Goal: Transaction & Acquisition: Purchase product/service

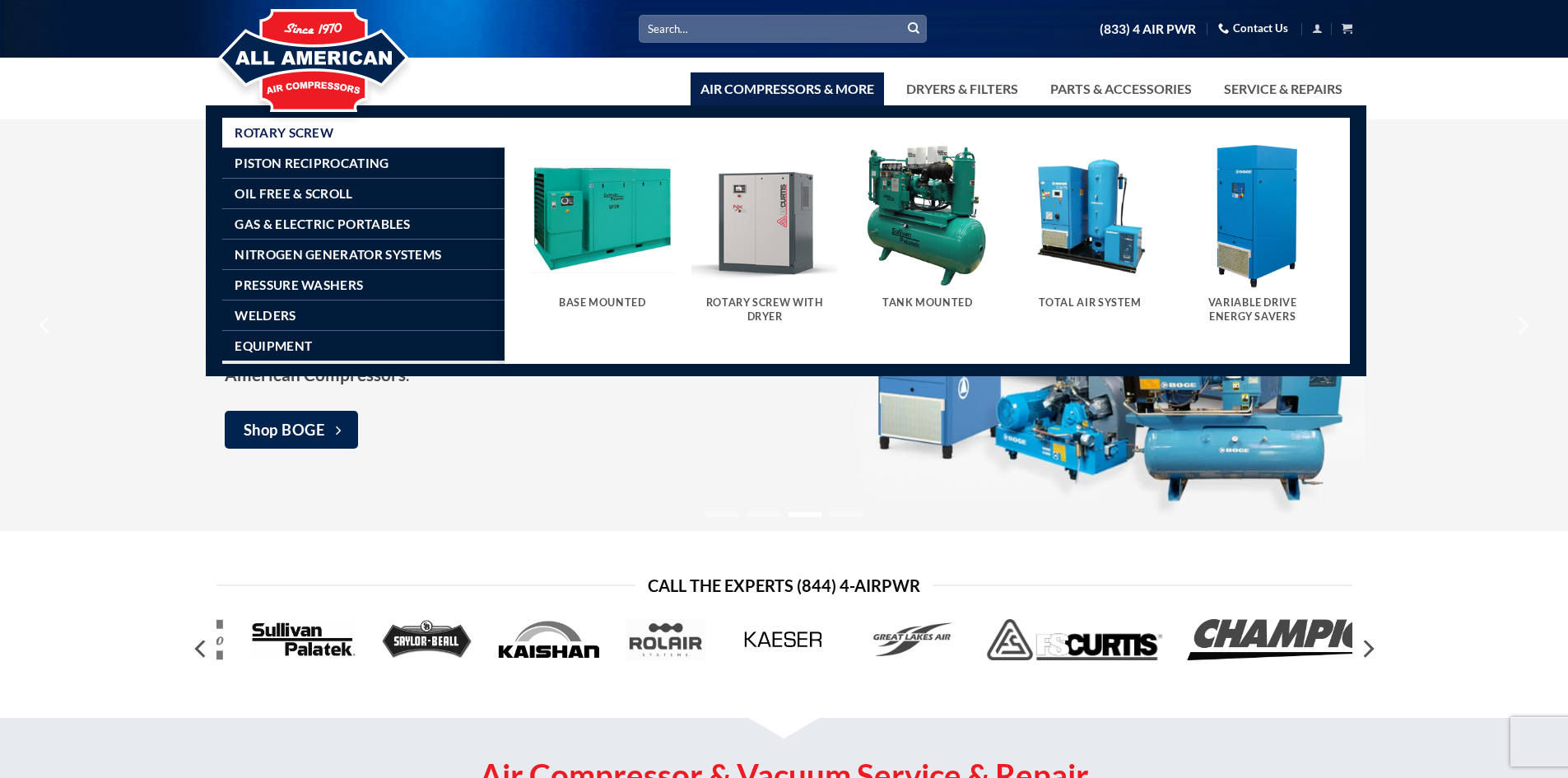
click at [1069, 245] on img "Visit product category Total Air System" at bounding box center [1090, 216] width 147 height 147
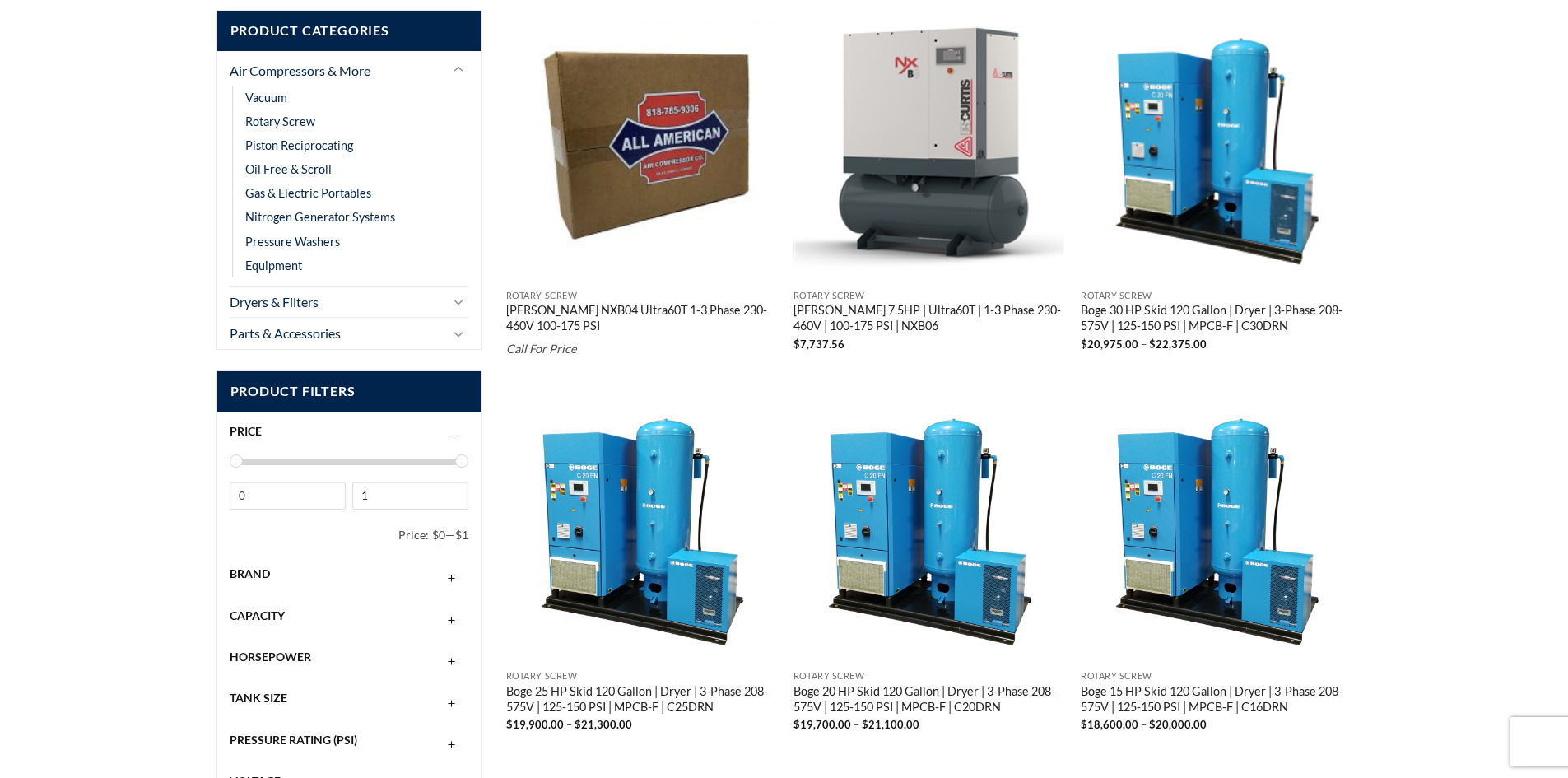
scroll to position [473, 0]
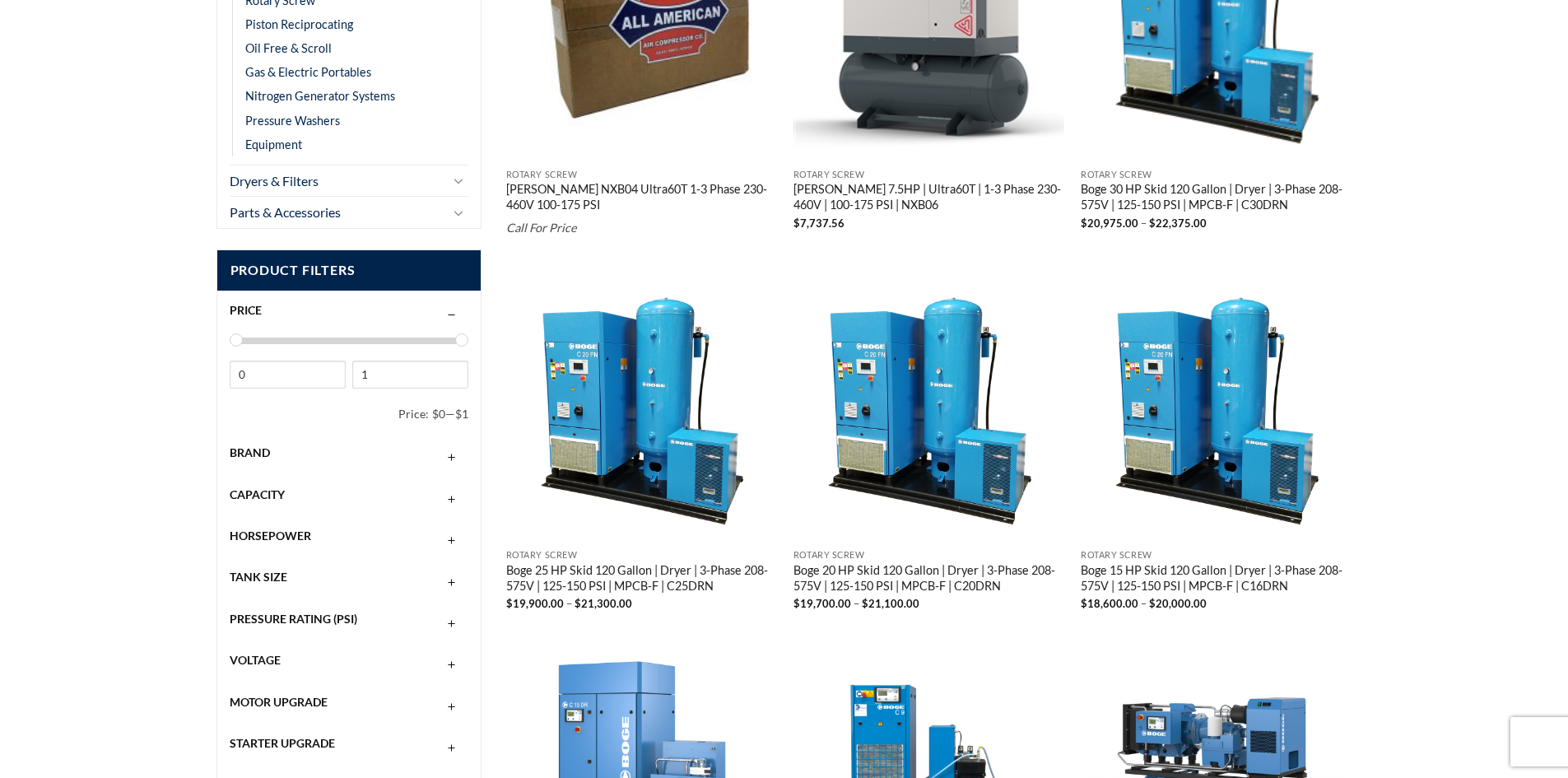
click at [356, 456] on div "Brand" at bounding box center [349, 452] width 239 height 31
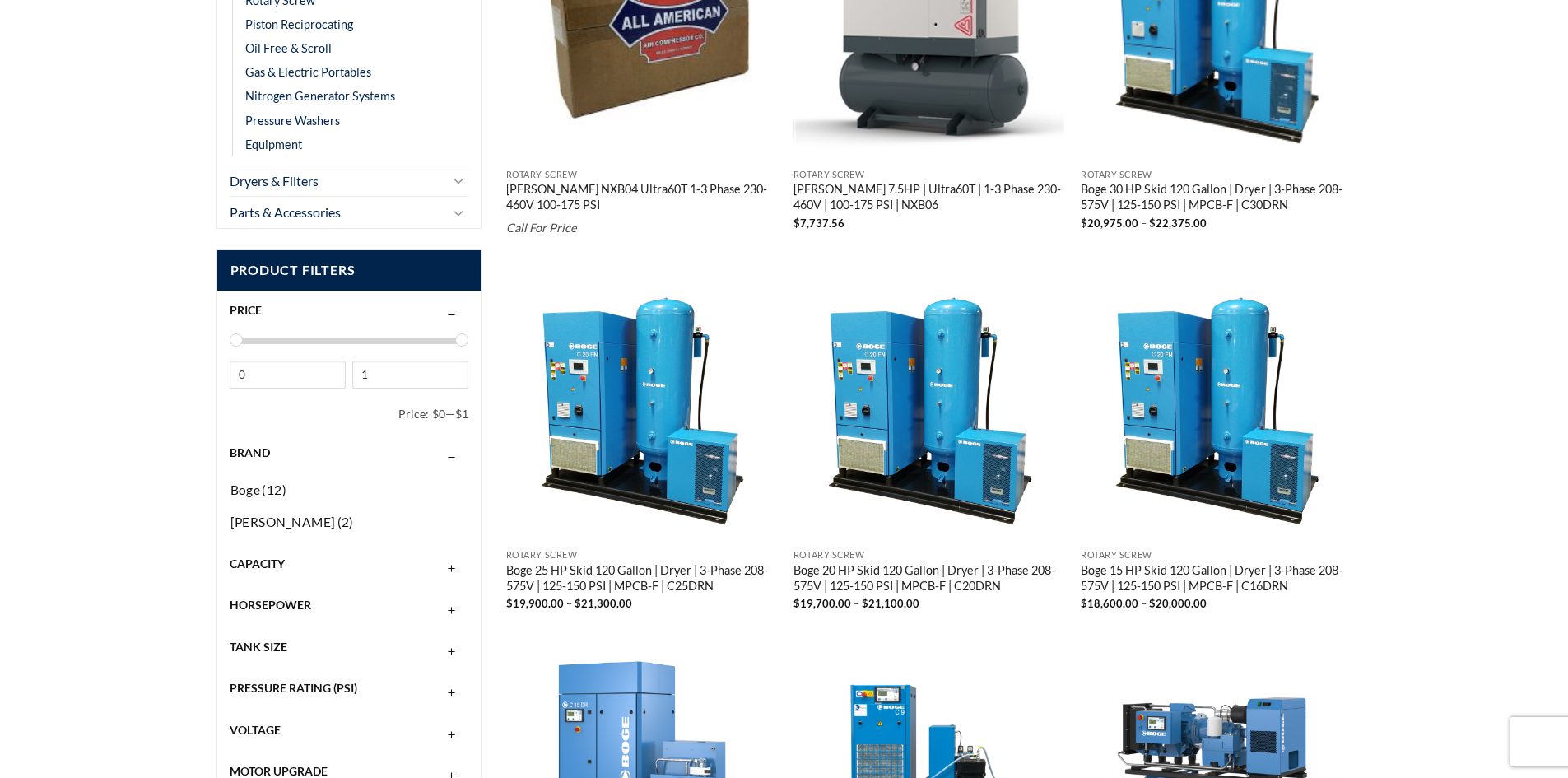
click at [356, 456] on div "Brand" at bounding box center [349, 452] width 239 height 31
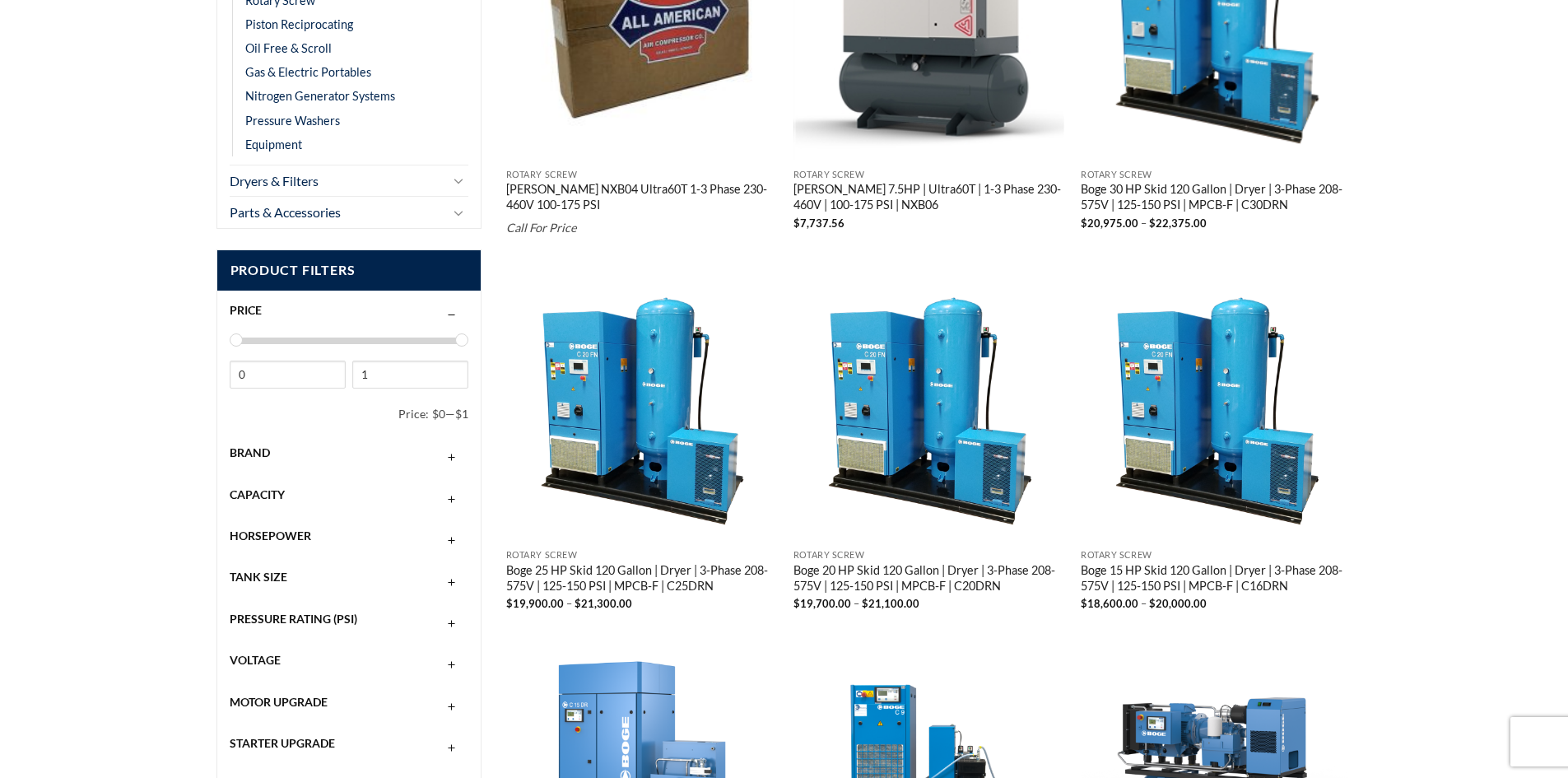
click at [426, 503] on div "Capacity" at bounding box center [349, 494] width 239 height 31
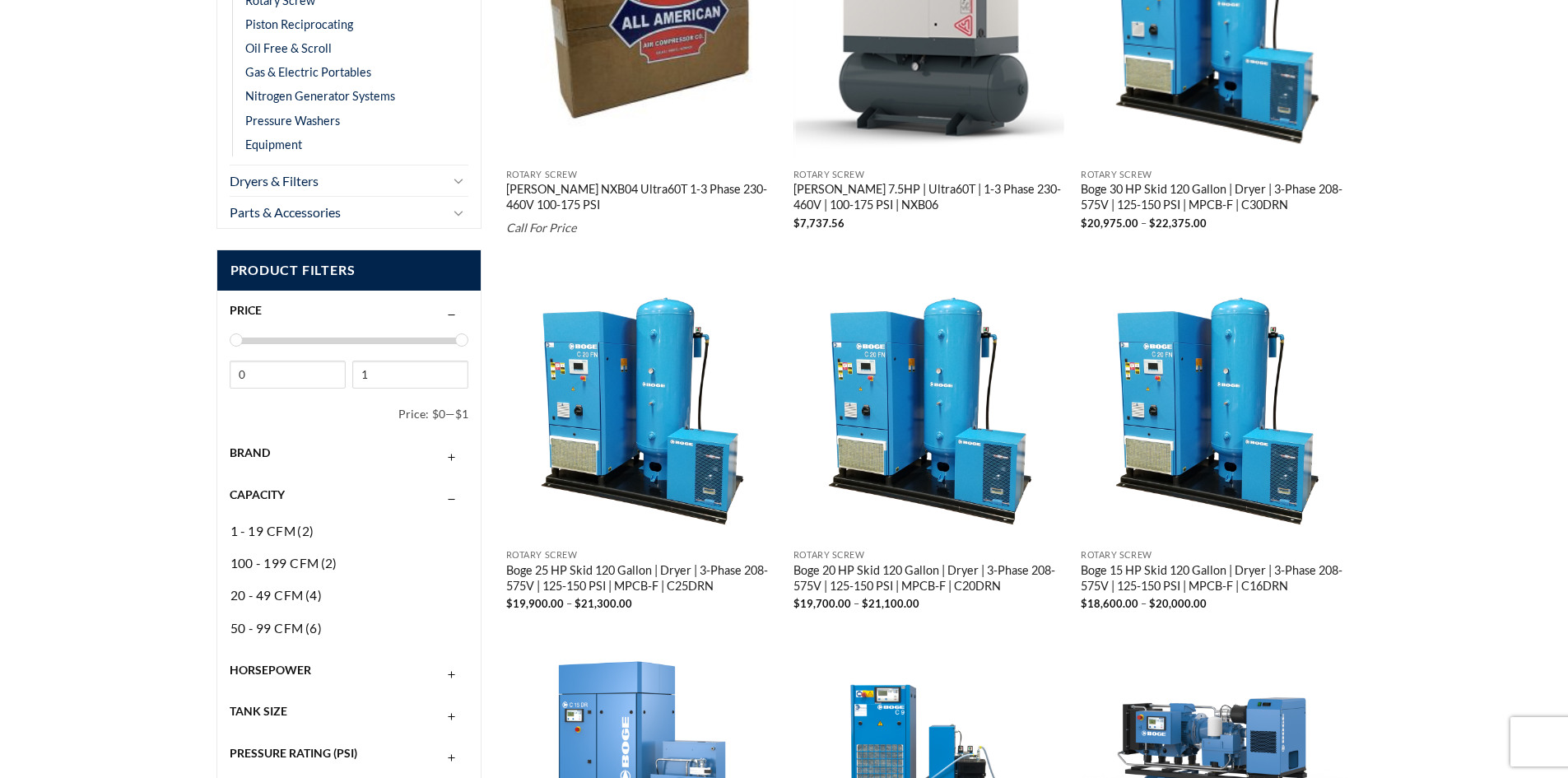
click at [419, 495] on div "Capacity" at bounding box center [349, 494] width 239 height 31
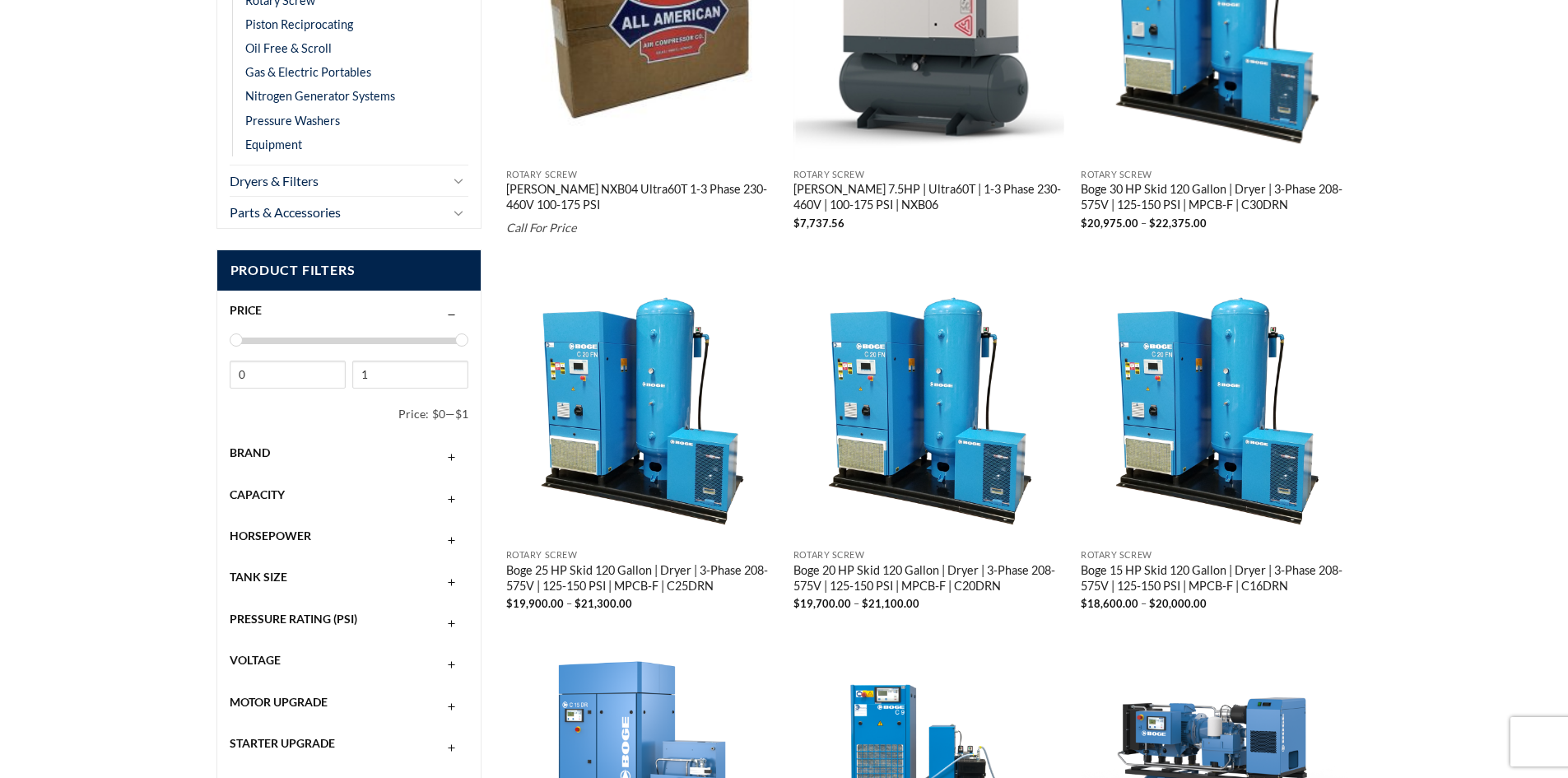
click at [405, 543] on div "Horsepower" at bounding box center [349, 536] width 239 height 31
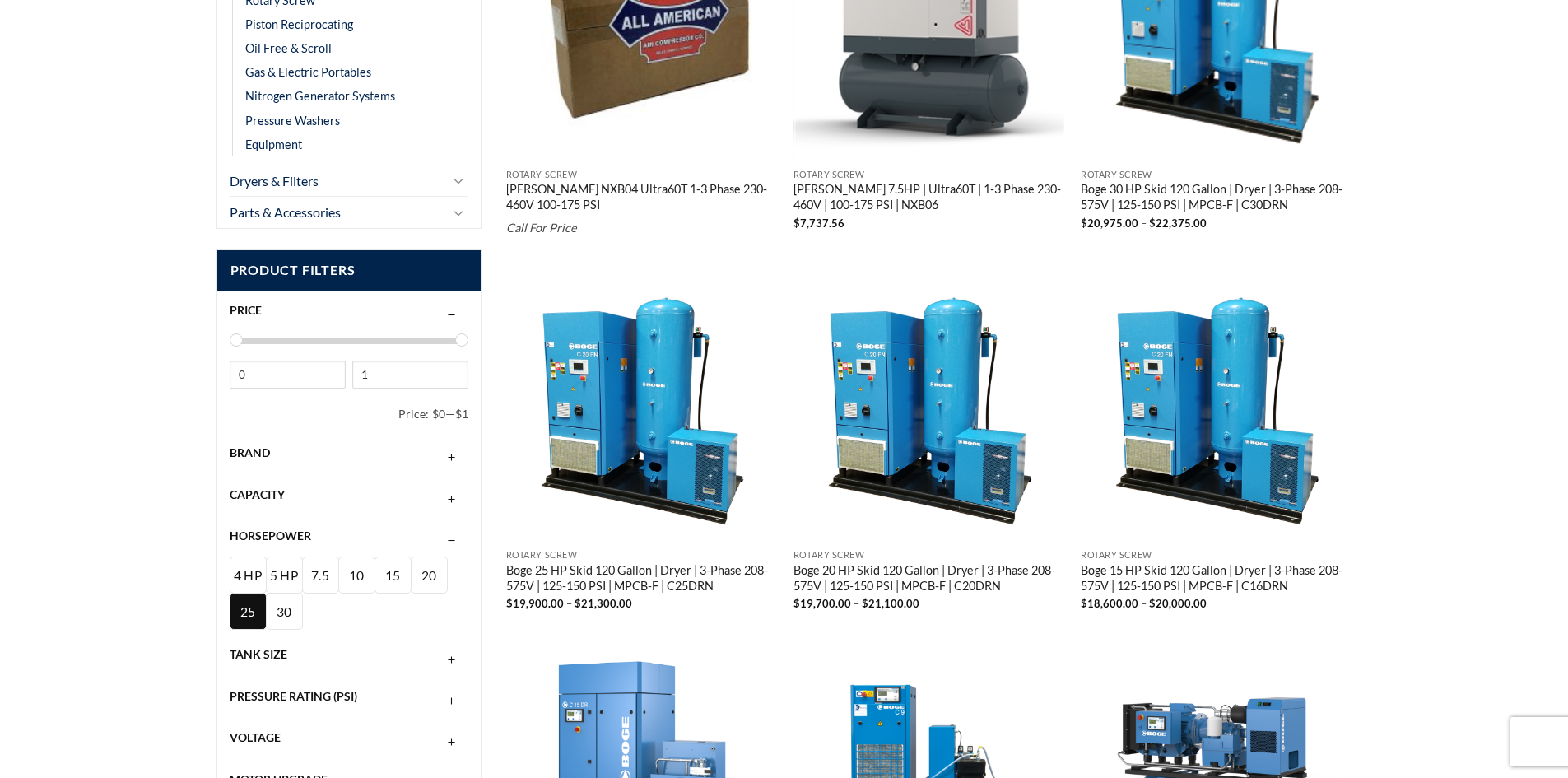
click at [254, 624] on div "25 HP" at bounding box center [248, 631] width 35 height 74
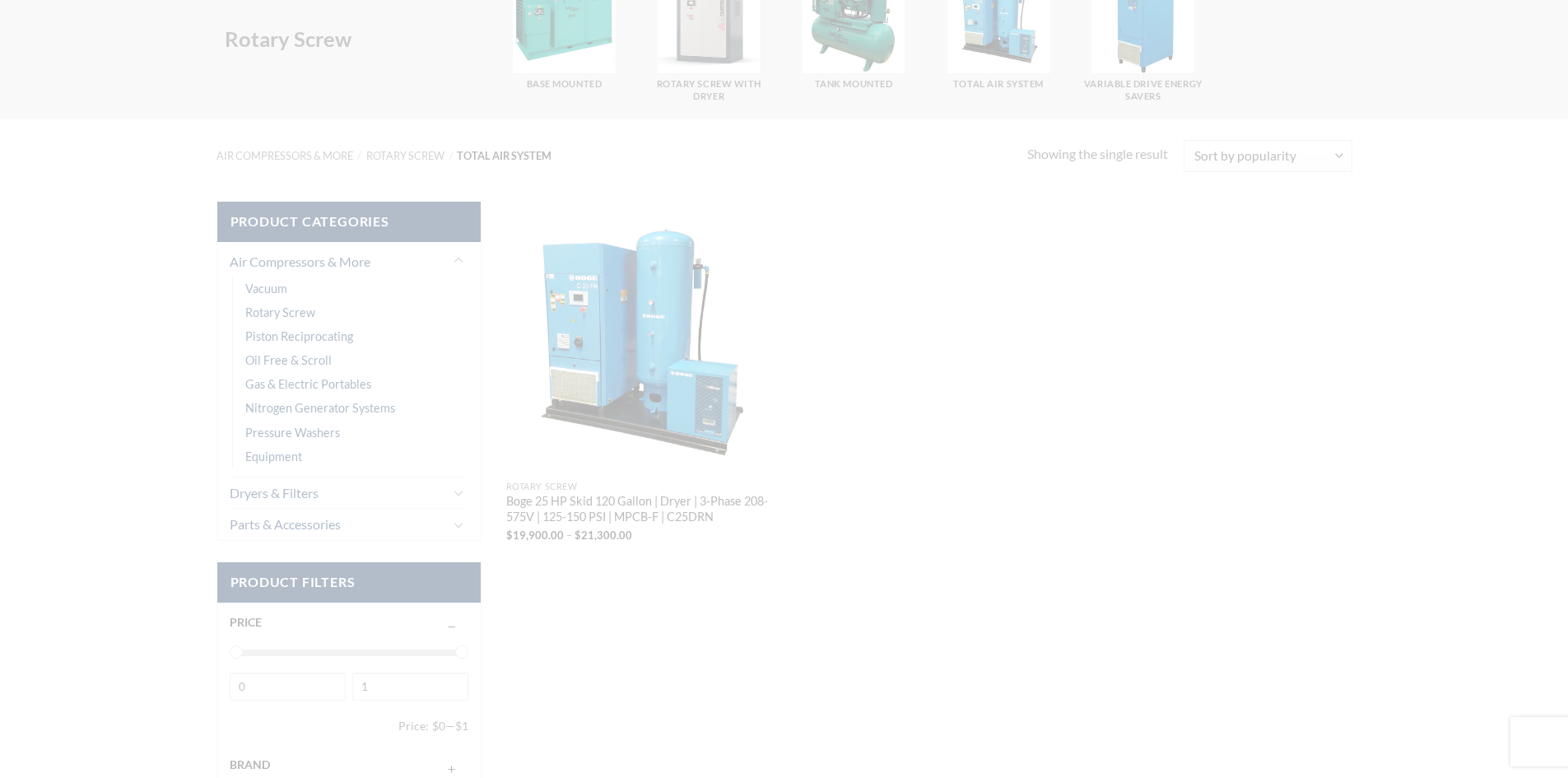
scroll to position [140, 0]
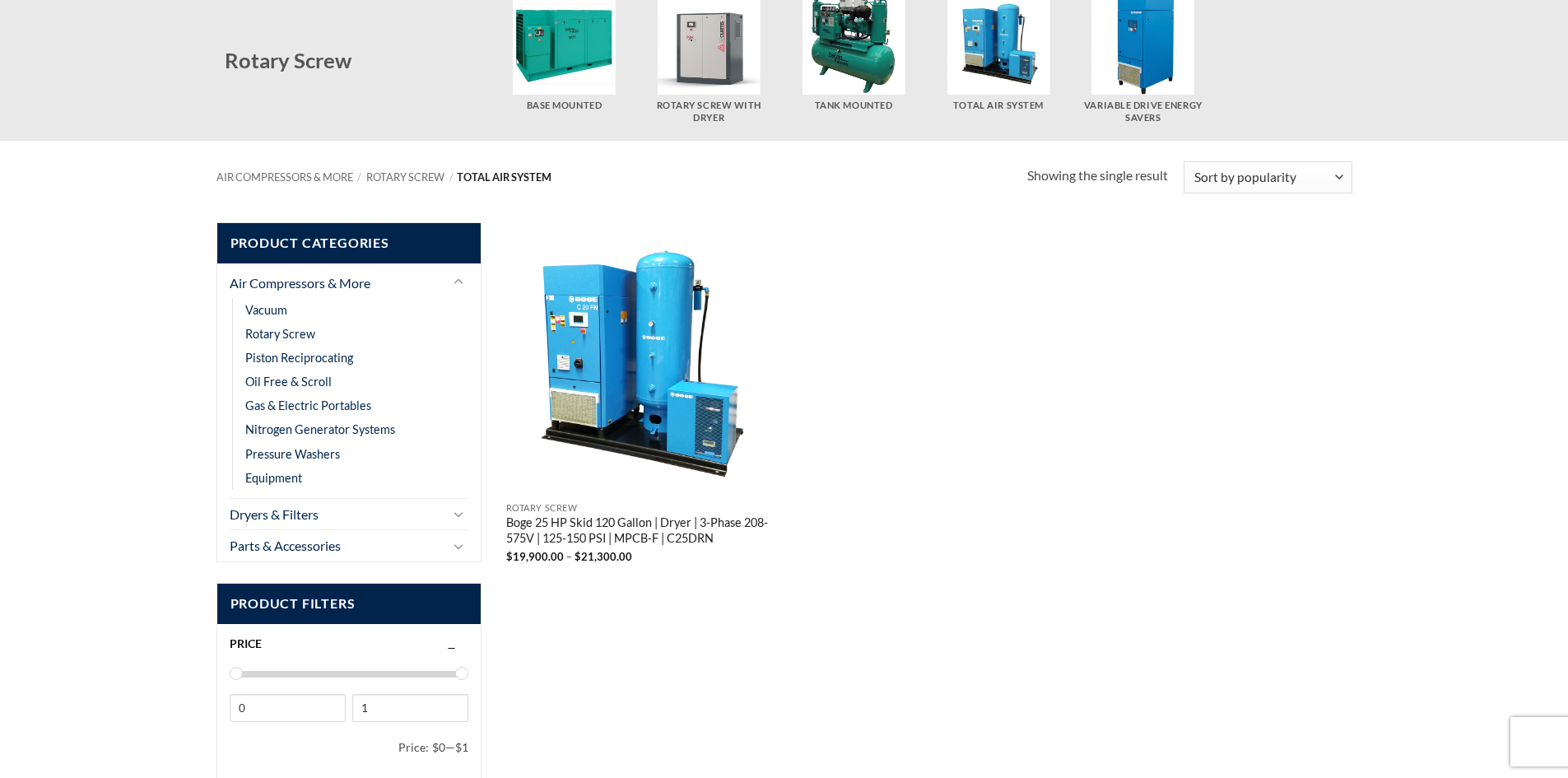
click at [599, 279] on img "Boge 25 HP Skid 120 Gallon | Dryer | 3-Phase 208-575V | 125-150 PSI | MPCB-F | …" at bounding box center [642, 358] width 272 height 272
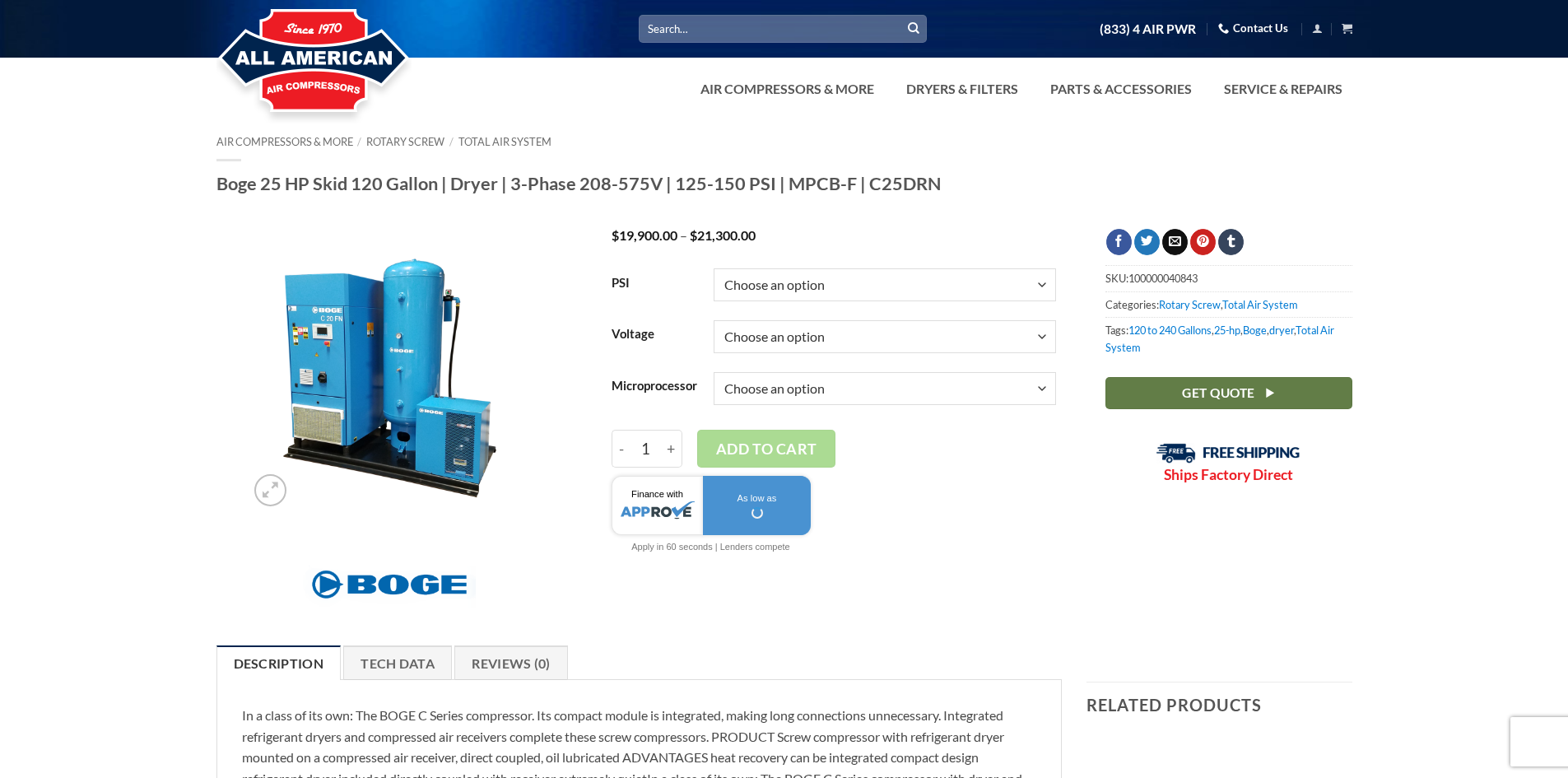
click at [351, 364] on img at bounding box center [388, 371] width 285 height 285
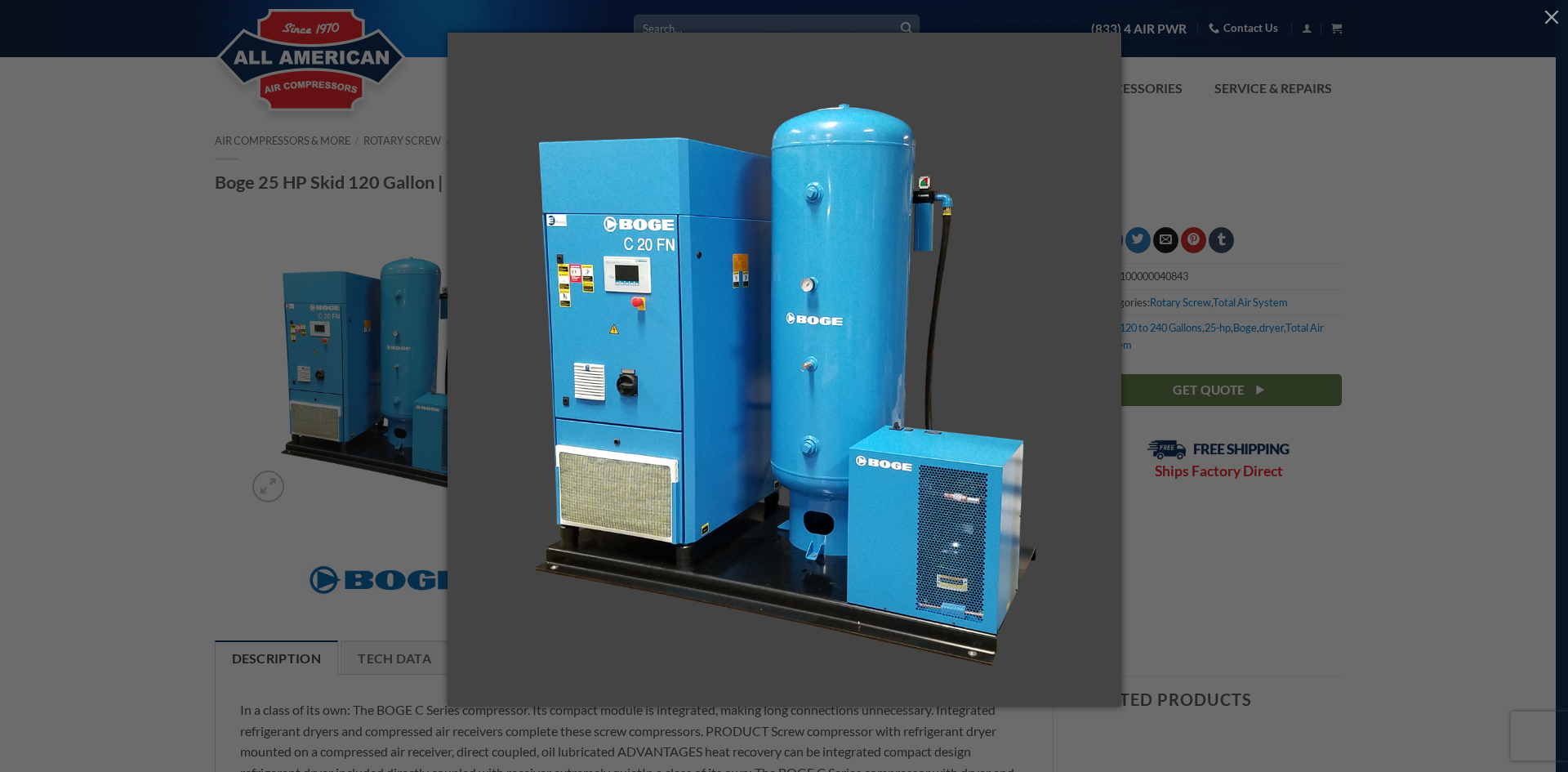
click at [385, 292] on div at bounding box center [784, 386] width 1568 height 772
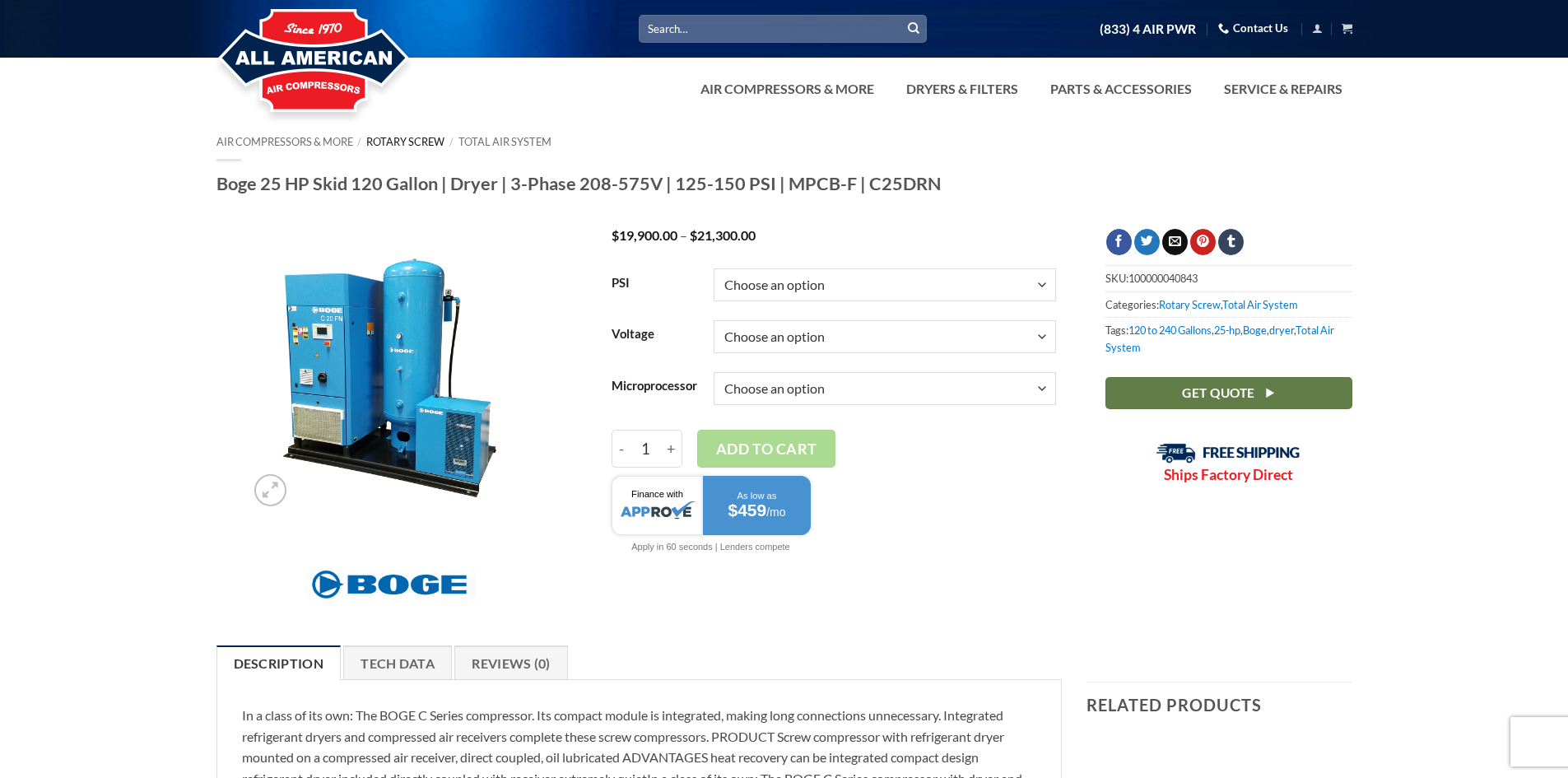
click at [441, 138] on link "Rotary Screw" at bounding box center [405, 141] width 78 height 13
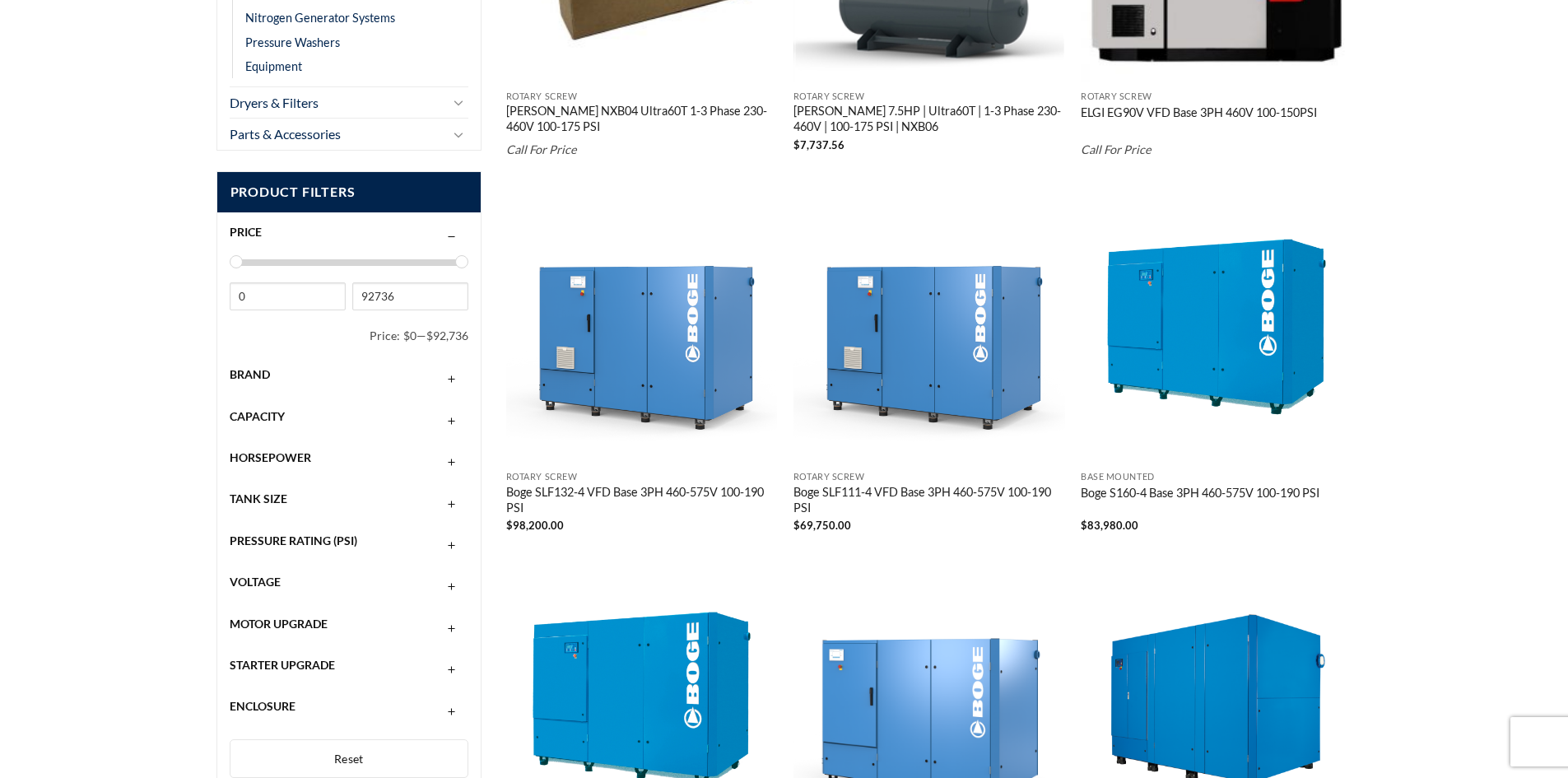
scroll to position [493, 0]
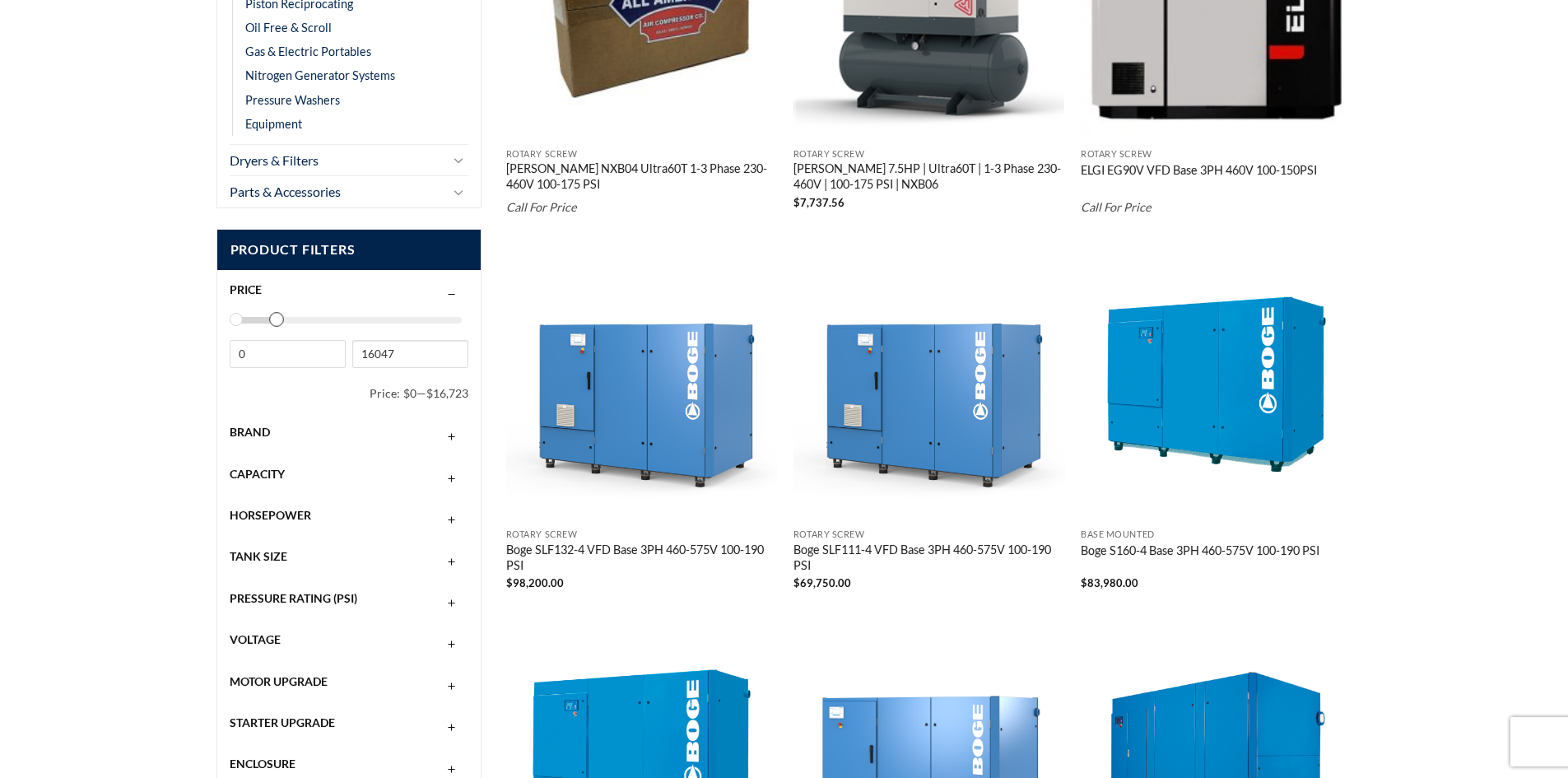
type input "15709"
drag, startPoint x: 457, startPoint y: 320, endPoint x: 271, endPoint y: 344, distance: 187.5
click at [271, 344] on div "0 15709 Price: $0 — $15,709" at bounding box center [349, 359] width 239 height 96
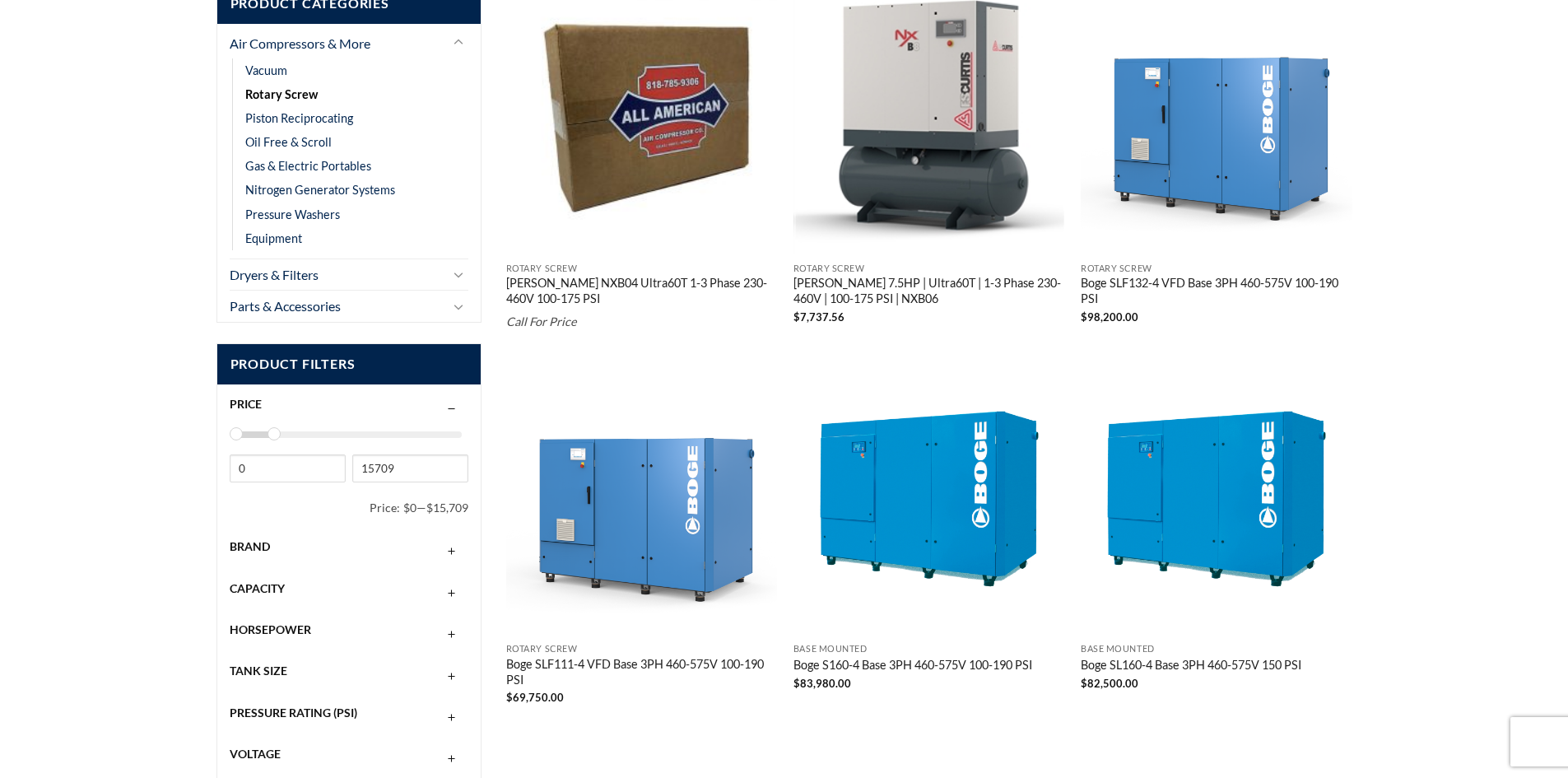
scroll to position [386, 0]
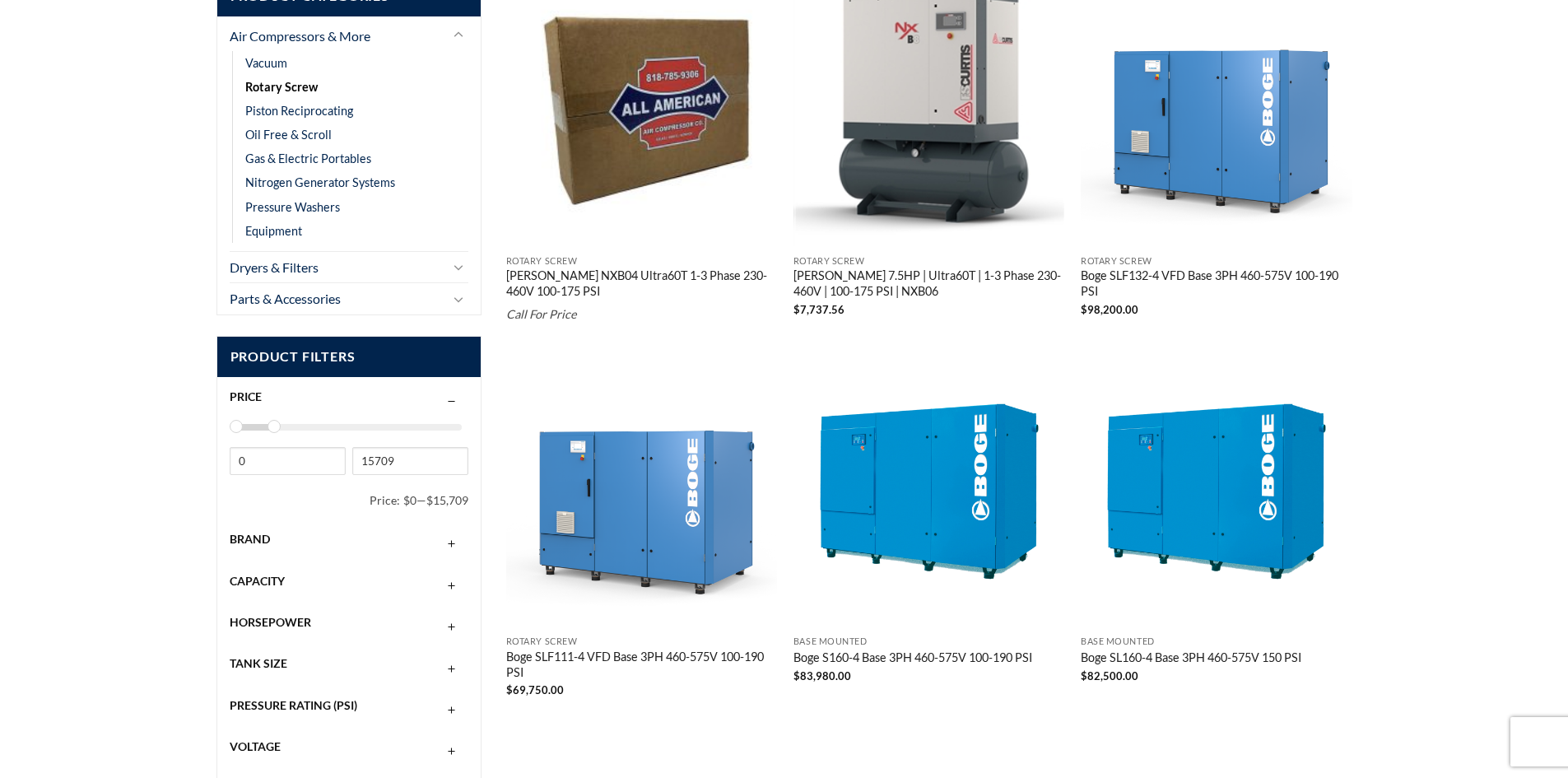
click at [336, 585] on div "Capacity" at bounding box center [349, 581] width 239 height 31
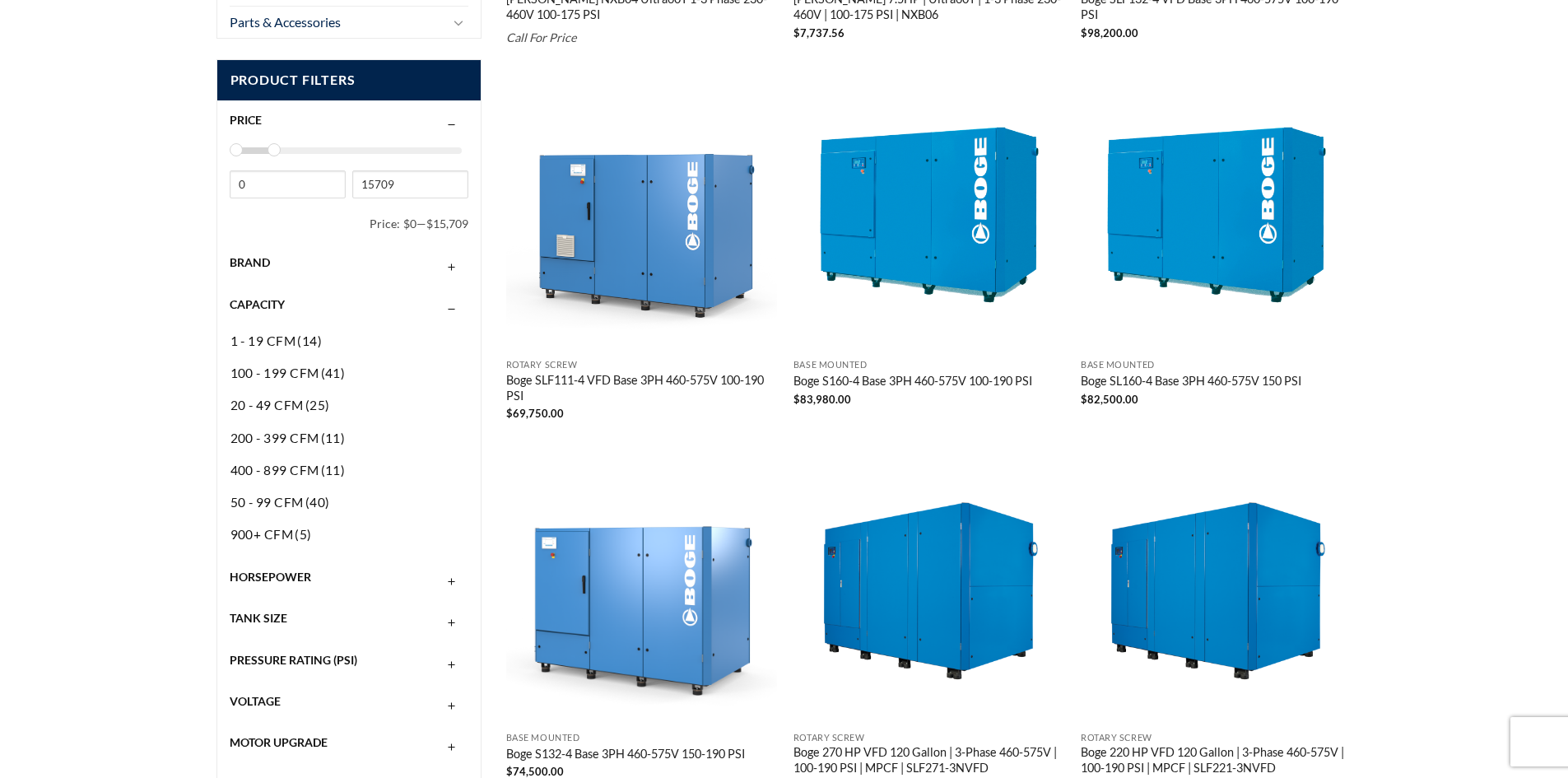
scroll to position [881, 0]
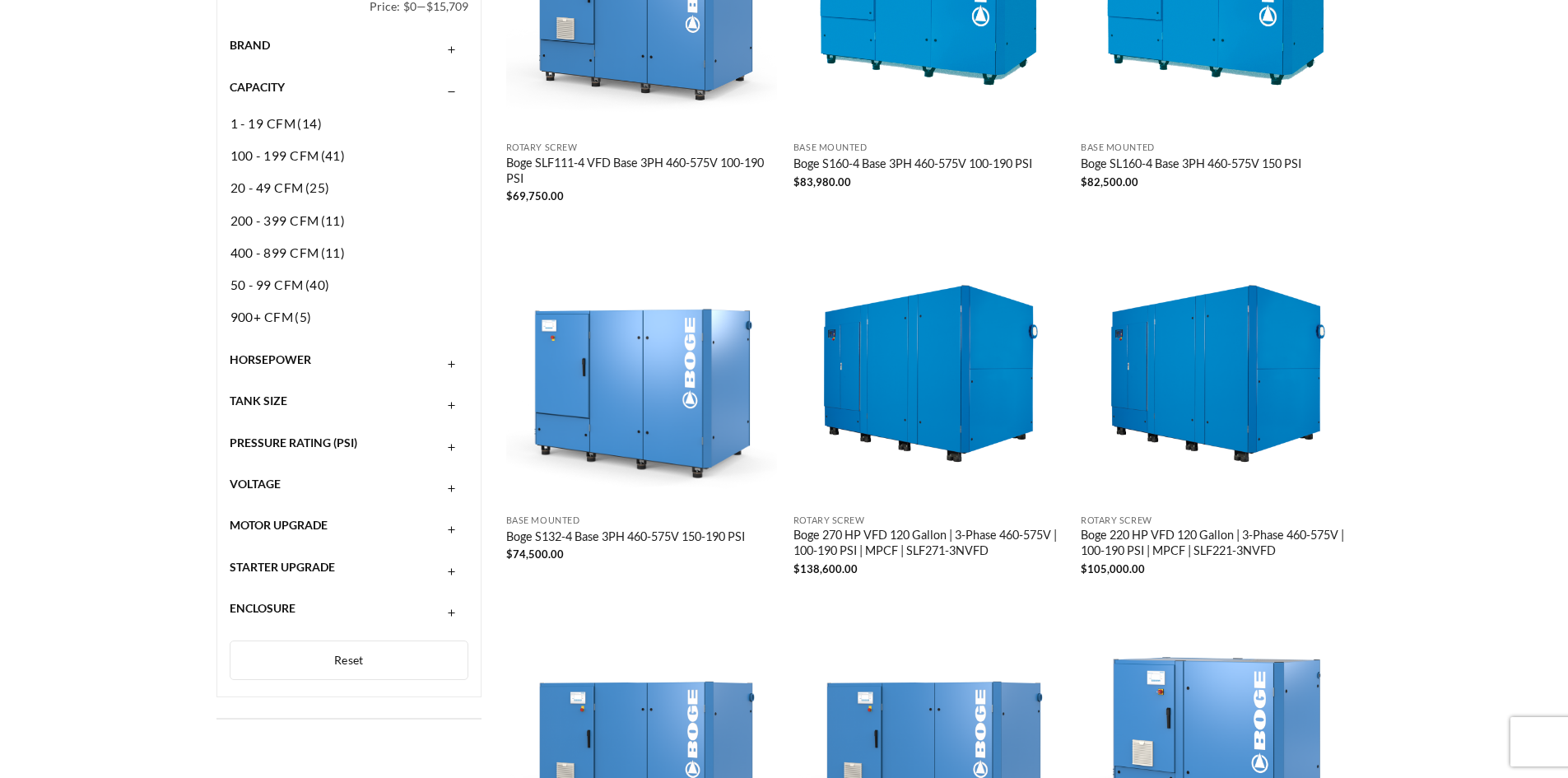
click at [383, 346] on div "Horsepower" at bounding box center [349, 360] width 239 height 31
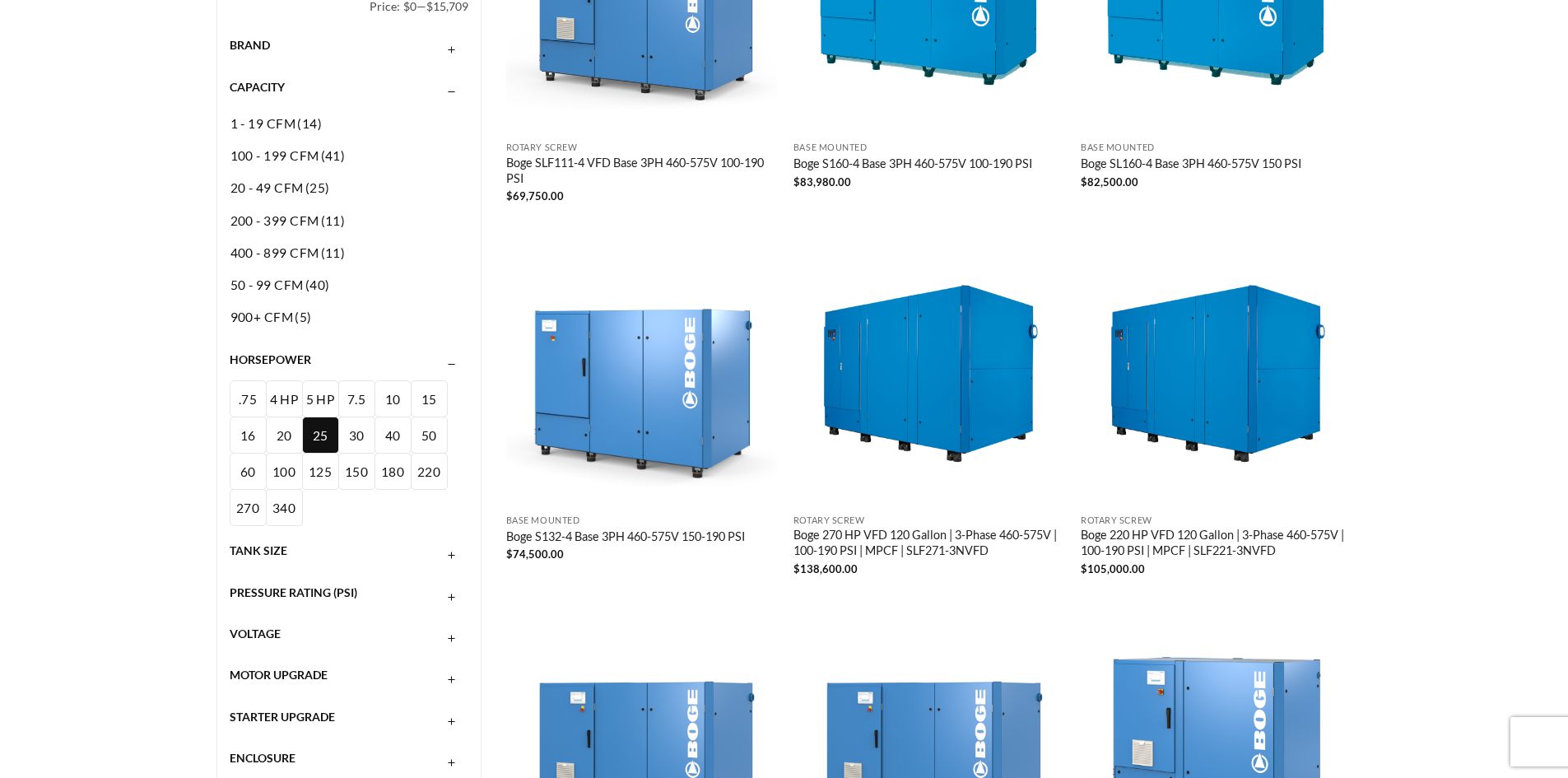
click at [316, 440] on span "25 HP" at bounding box center [320, 454] width 19 height 52
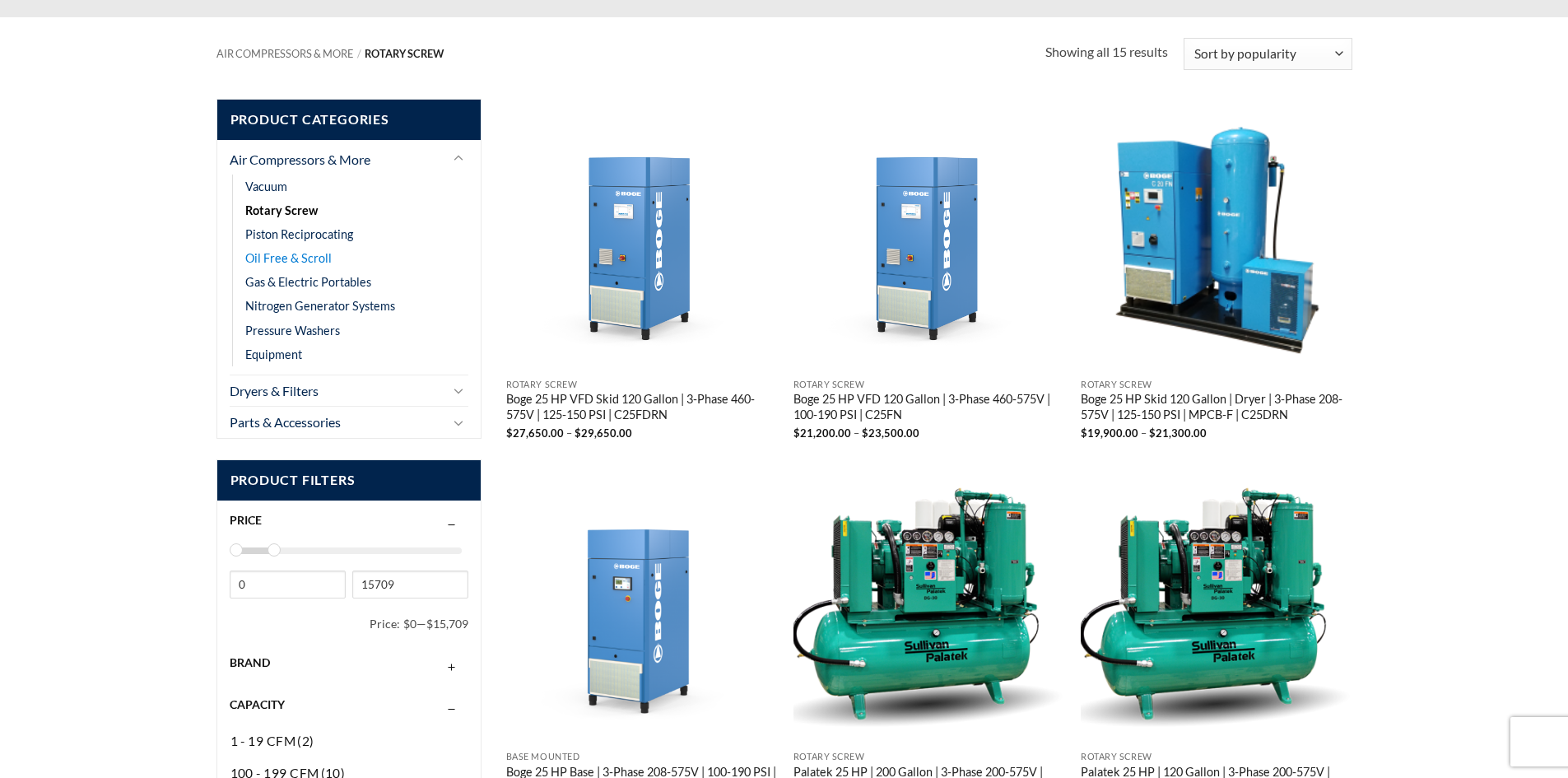
scroll to position [169, 0]
